Goal: Information Seeking & Learning: Learn about a topic

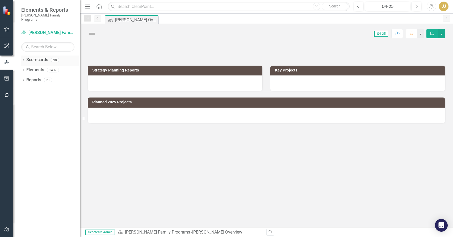
drag, startPoint x: 23, startPoint y: 55, endPoint x: 24, endPoint y: 57, distance: 3.0
click at [23, 59] on icon at bounding box center [23, 60] width 1 height 2
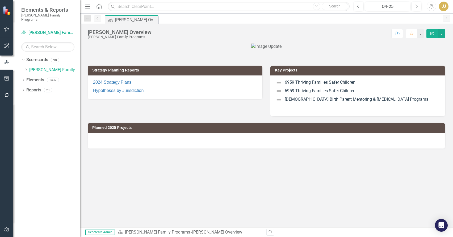
click at [27, 68] on icon "Dropdown" at bounding box center [26, 69] width 4 height 3
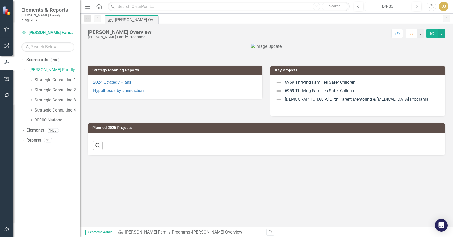
click at [394, 3] on div "Q4-25" at bounding box center [388, 6] width 42 height 6
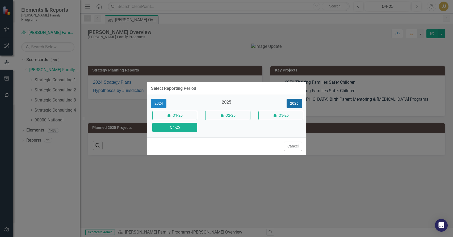
click at [292, 106] on button "2026" at bounding box center [294, 103] width 15 height 9
click at [183, 126] on button "Q4-26" at bounding box center [174, 127] width 45 height 9
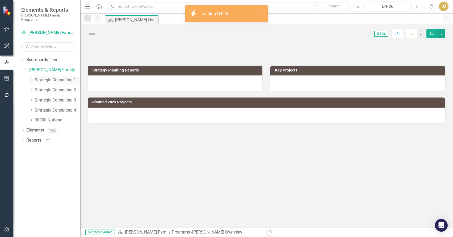
click at [32, 79] on icon at bounding box center [31, 80] width 1 height 3
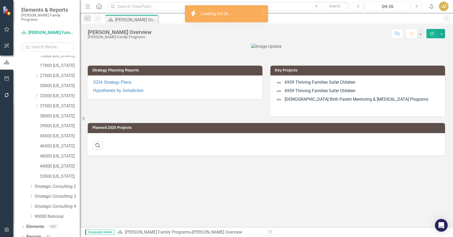
scroll to position [56, 0]
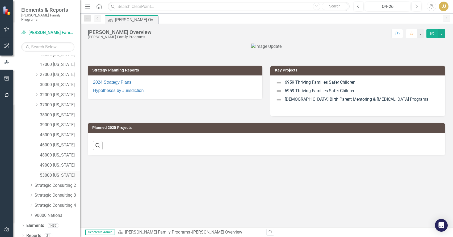
click at [59, 173] on link "53000 [US_STATE]" at bounding box center [60, 176] width 40 height 6
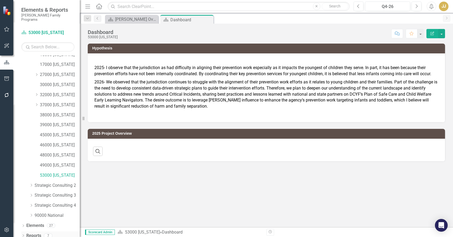
click at [23, 234] on div "Dropdown" at bounding box center [23, 236] width 4 height 5
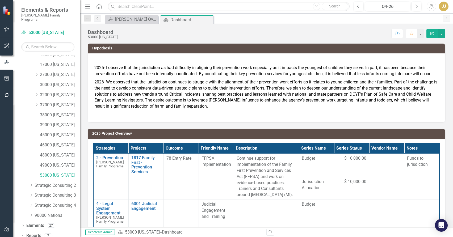
scroll to position [122, 0]
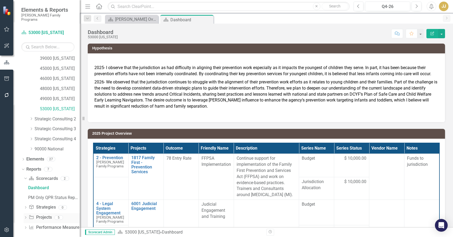
click at [26, 217] on icon "Dropdown" at bounding box center [26, 218] width 4 height 3
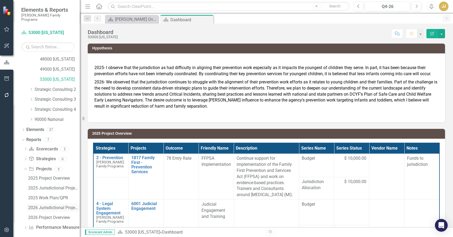
click at [44, 206] on div "2026 Jurisdictional Projects Assessment" at bounding box center [54, 208] width 52 height 5
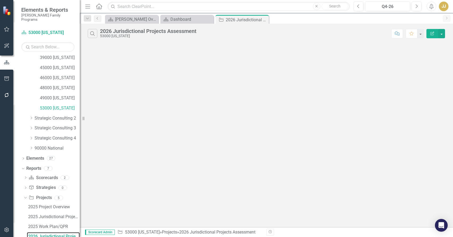
scroll to position [122, 0]
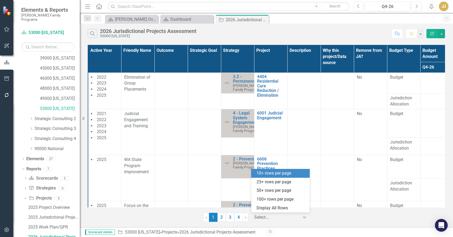
click at [277, 216] on div at bounding box center [276, 217] width 45 height 7
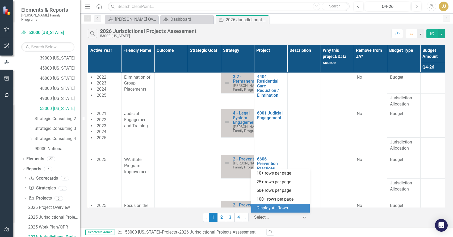
click at [288, 208] on div "Display All Rows" at bounding box center [282, 208] width 50 height 6
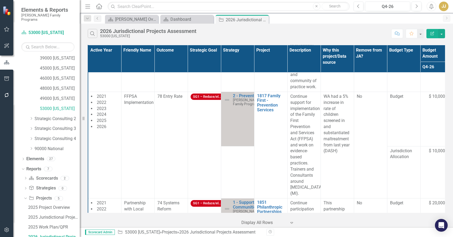
scroll to position [745, 0]
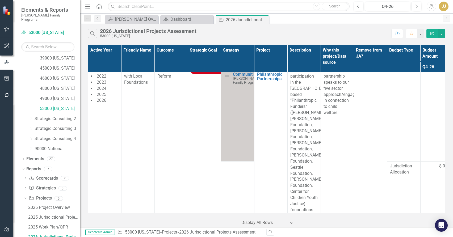
click at [241, 34] on div "Search 2026 Jurisdictional Projects Assessment 53000 [US_STATE]" at bounding box center [238, 33] width 301 height 9
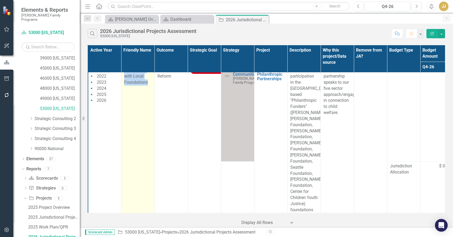
drag, startPoint x: 147, startPoint y: 98, endPoint x: 123, endPoint y: 86, distance: 27.4
click at [123, 86] on td "Partnership with Local Foundations" at bounding box center [137, 150] width 33 height 168
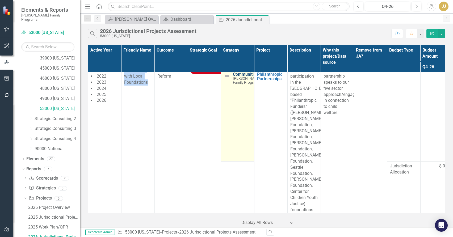
copy span "Partnership with Local Foundations"
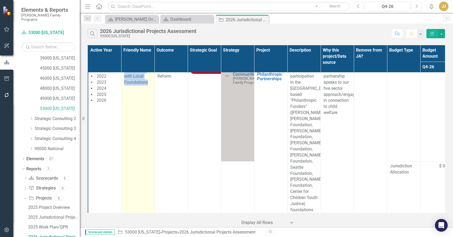
click at [143, 85] on span "Partnership with Local Foundations" at bounding box center [136, 76] width 24 height 17
drag, startPoint x: 147, startPoint y: 100, endPoint x: 125, endPoint y: 87, distance: 25.6
click at [125, 85] on span "Partnership with Local Foundations" at bounding box center [136, 76] width 24 height 17
copy span "Partnership with Local Foundations"
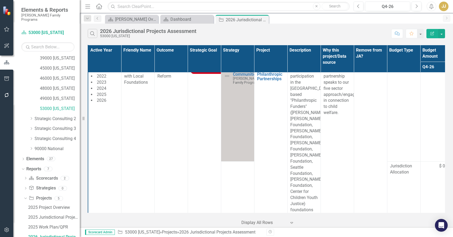
click at [234, 40] on div "Search 2026 Jurisdictional Projects Assessment 53000 [US_STATE] Comment Favorit…" at bounding box center [267, 32] width 374 height 17
click at [224, 35] on div "Search 2026 Jurisdictional Projects Assessment 53000 [US_STATE]" at bounding box center [238, 33] width 301 height 9
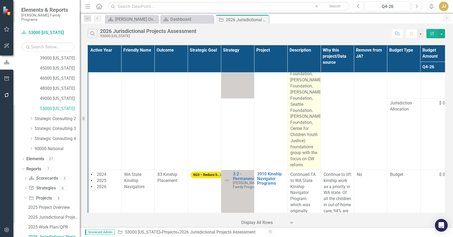
scroll to position [825, 0]
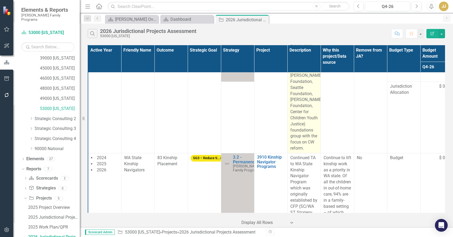
click at [300, 127] on p "Continue participation in the [GEOGRAPHIC_DATA] based "Philanthropic Funders" (…" at bounding box center [305, 69] width 28 height 164
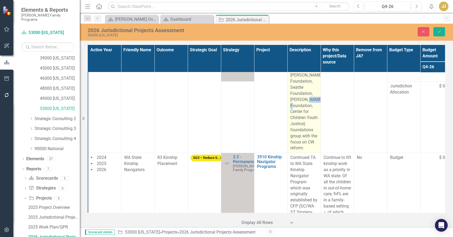
click at [300, 127] on p "Continue participation in the [GEOGRAPHIC_DATA] based "Philanthropic Funders" (…" at bounding box center [305, 69] width 28 height 164
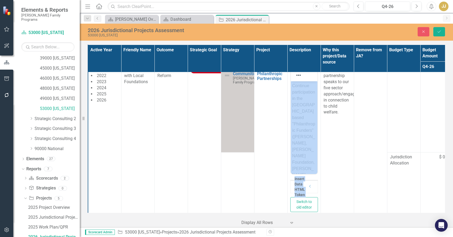
scroll to position [745, 0]
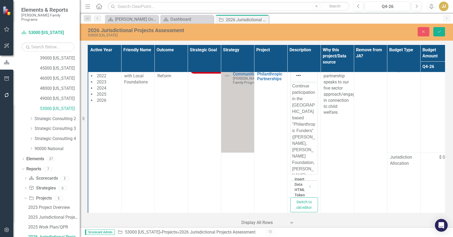
click at [302, 113] on p "Continue participation in the [GEOGRAPHIC_DATA] based "Philanthropic Funders" (…" at bounding box center [304, 195] width 24 height 224
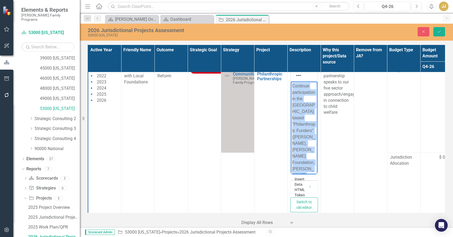
click at [302, 113] on p "Continue participation in the [GEOGRAPHIC_DATA] based "Philanthropic Funders" (…" at bounding box center [304, 195] width 24 height 224
copy p "Continue participation in the [GEOGRAPHIC_DATA] based "Philanthropic Funders" (…"
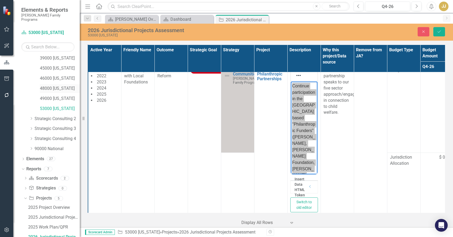
click at [60, 86] on link "48000 [US_STATE]" at bounding box center [60, 89] width 40 height 6
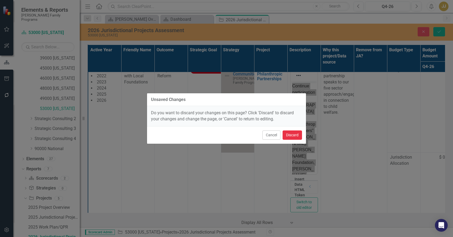
click at [295, 135] on button "Discard" at bounding box center [292, 135] width 19 height 9
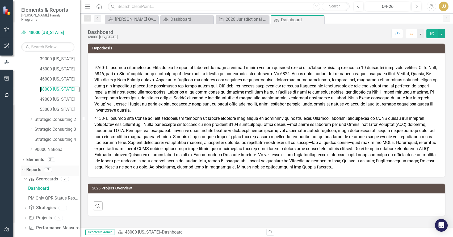
scroll to position [122, 0]
click at [27, 217] on icon "Dropdown" at bounding box center [26, 218] width 4 height 3
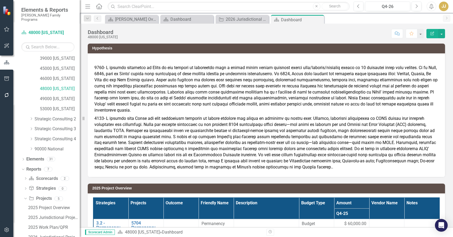
scroll to position [152, 0]
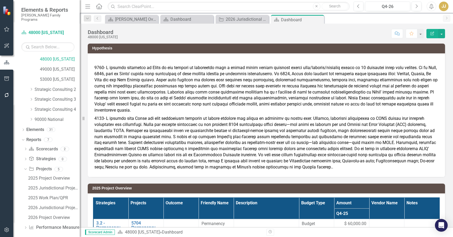
click at [44, 199] on div "2025 Project Overview 2025 Jurisdictional Projects Assessment 2025 Work Plan/QP…" at bounding box center [52, 198] width 56 height 48
click at [44, 204] on link "2026 Jurisdictional Projects Assessment" at bounding box center [53, 208] width 53 height 9
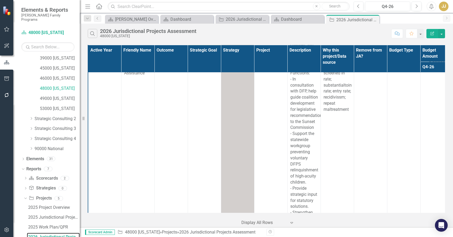
scroll to position [1396, 0]
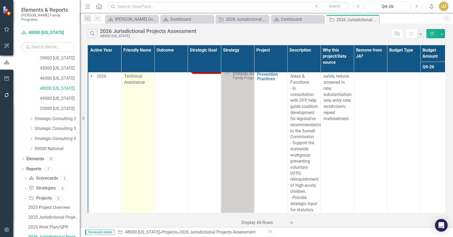
click at [153, 132] on td "Jurisdictional Technical Assistance" at bounding box center [137, 226] width 33 height 320
click at [146, 131] on td "Jurisdictional Technical Assistance" at bounding box center [137, 226] width 33 height 320
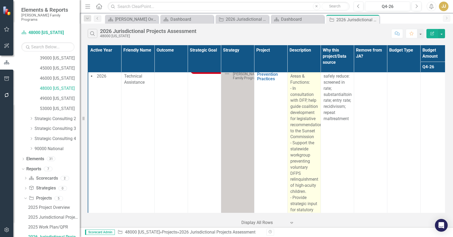
click at [294, 118] on p "Key Focus Areas & Functions: - In consultation with DFP, help guide coalition d…" at bounding box center [305, 225] width 28 height 316
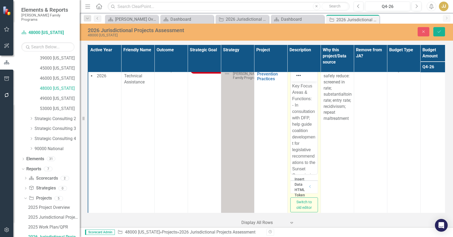
scroll to position [0, 0]
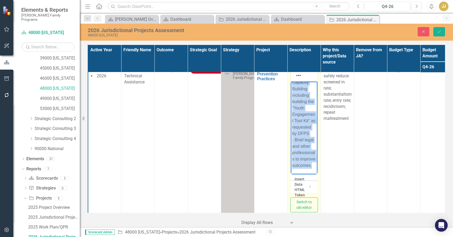
scroll to position [1516, 0]
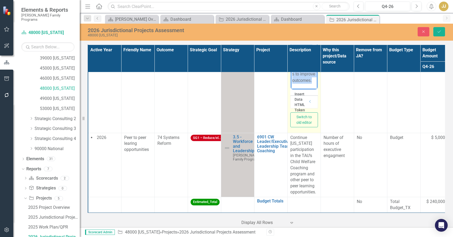
drag, startPoint x: 292, startPoint y: -1, endPoint x: 316, endPoint y: 82, distance: 85.4
copy p "Key Focus Areas & Functions: - In consultation with DFP, help guide coalition d…"
